Goal: Check status: Check status

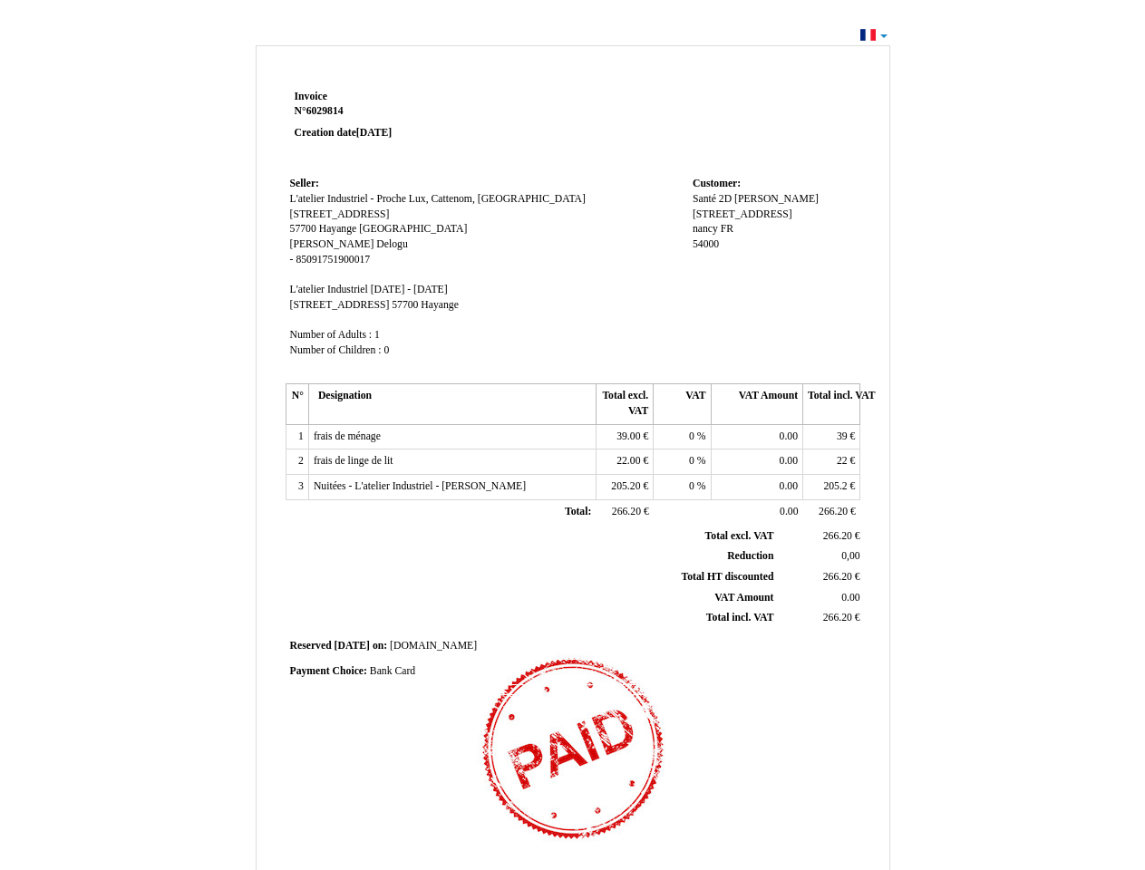
click at [311, 96] on span "Invoice" at bounding box center [311, 97] width 33 height 12
click at [327, 111] on span "6029814" at bounding box center [324, 111] width 37 height 12
click at [305, 183] on span "Seller:" at bounding box center [304, 184] width 29 height 12
click at [395, 198] on span "L'atelier Industriel - Proche Lux, Cattenom, [GEOGRAPHIC_DATA]" at bounding box center [437, 199] width 295 height 12
click at [329, 214] on span "[STREET_ADDRESS]" at bounding box center [340, 214] width 100 height 12
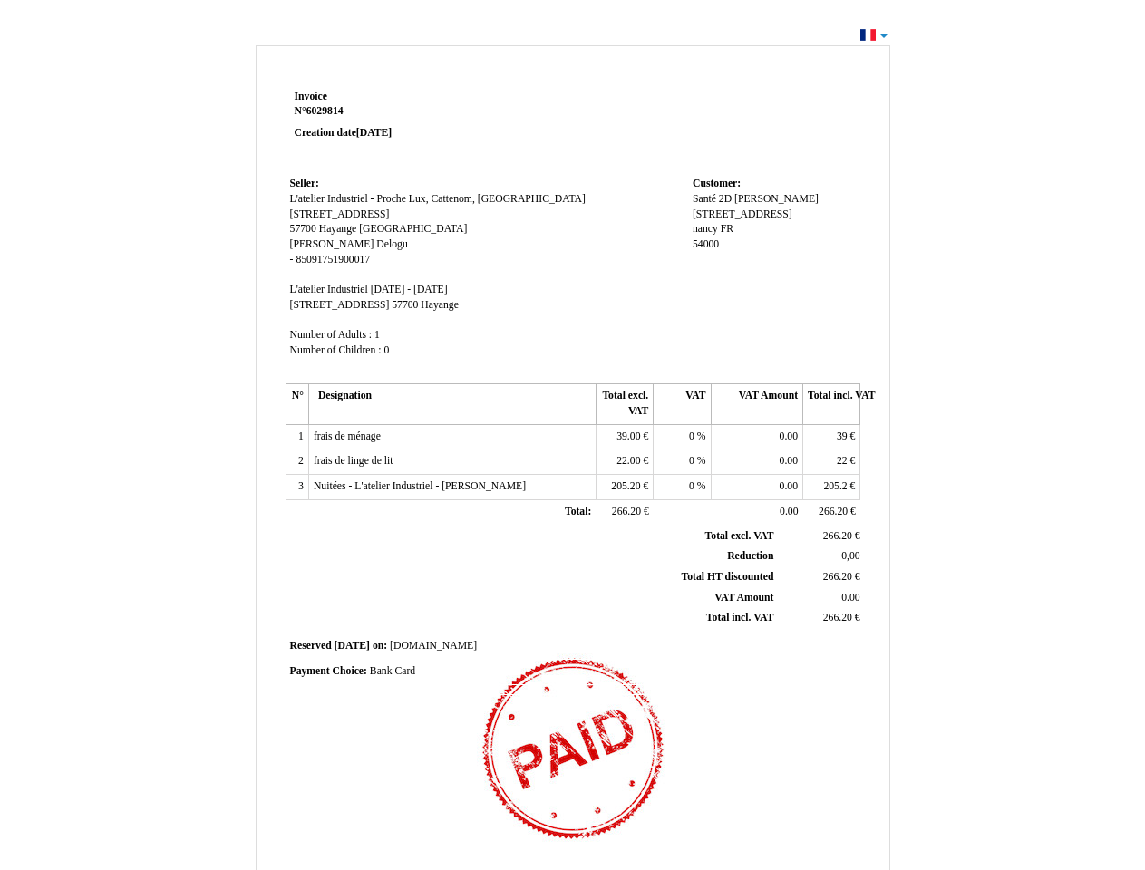
click at [305, 228] on span "57700" at bounding box center [303, 229] width 26 height 12
click at [339, 228] on span "Hayange" at bounding box center [338, 229] width 38 height 12
click at [373, 228] on span "[GEOGRAPHIC_DATA]" at bounding box center [413, 229] width 108 height 12
click at [303, 244] on span "[PERSON_NAME]" at bounding box center [332, 244] width 84 height 12
click at [376, 244] on span "Delogu" at bounding box center [391, 244] width 31 height 12
